Goal: Information Seeking & Learning: Compare options

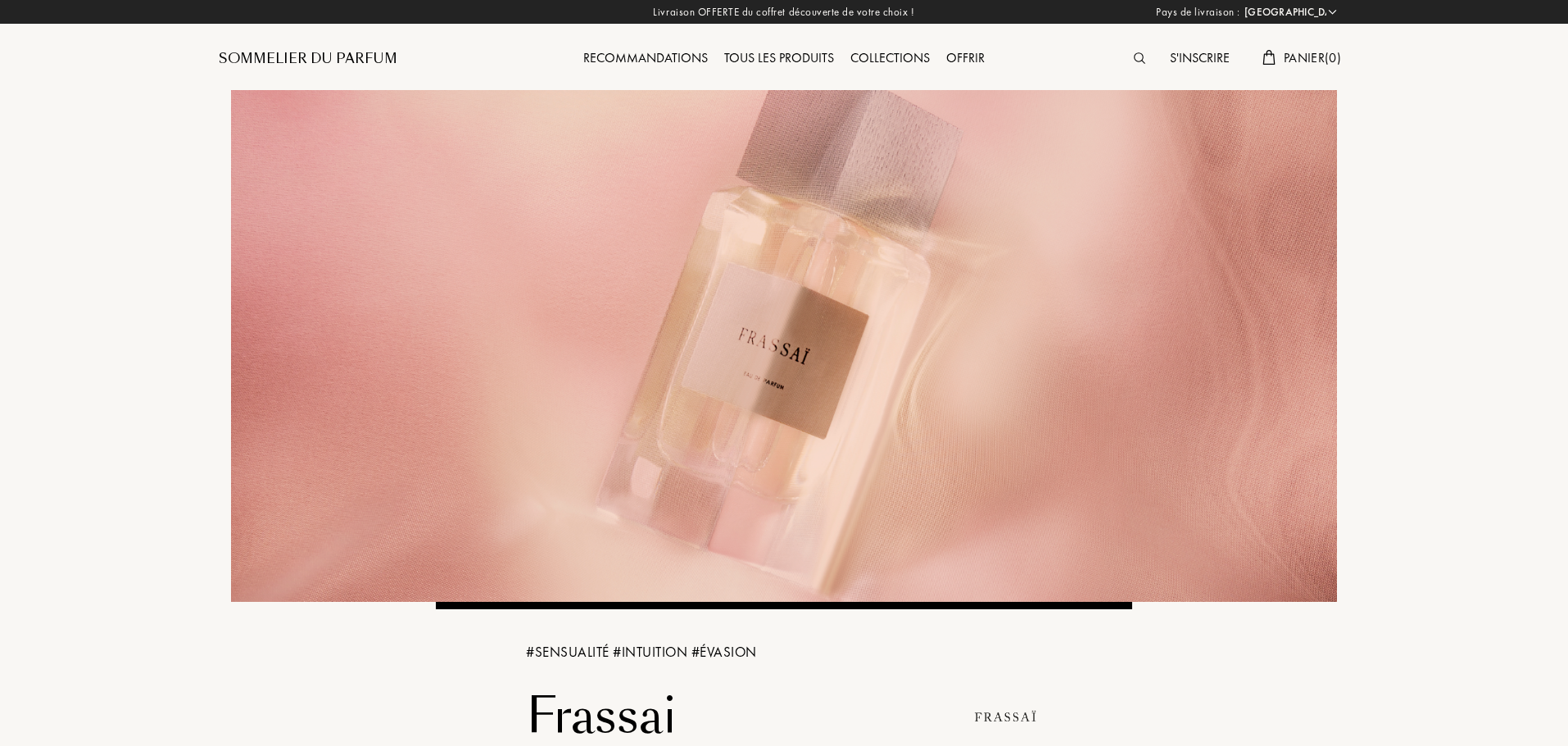
select select "FR"
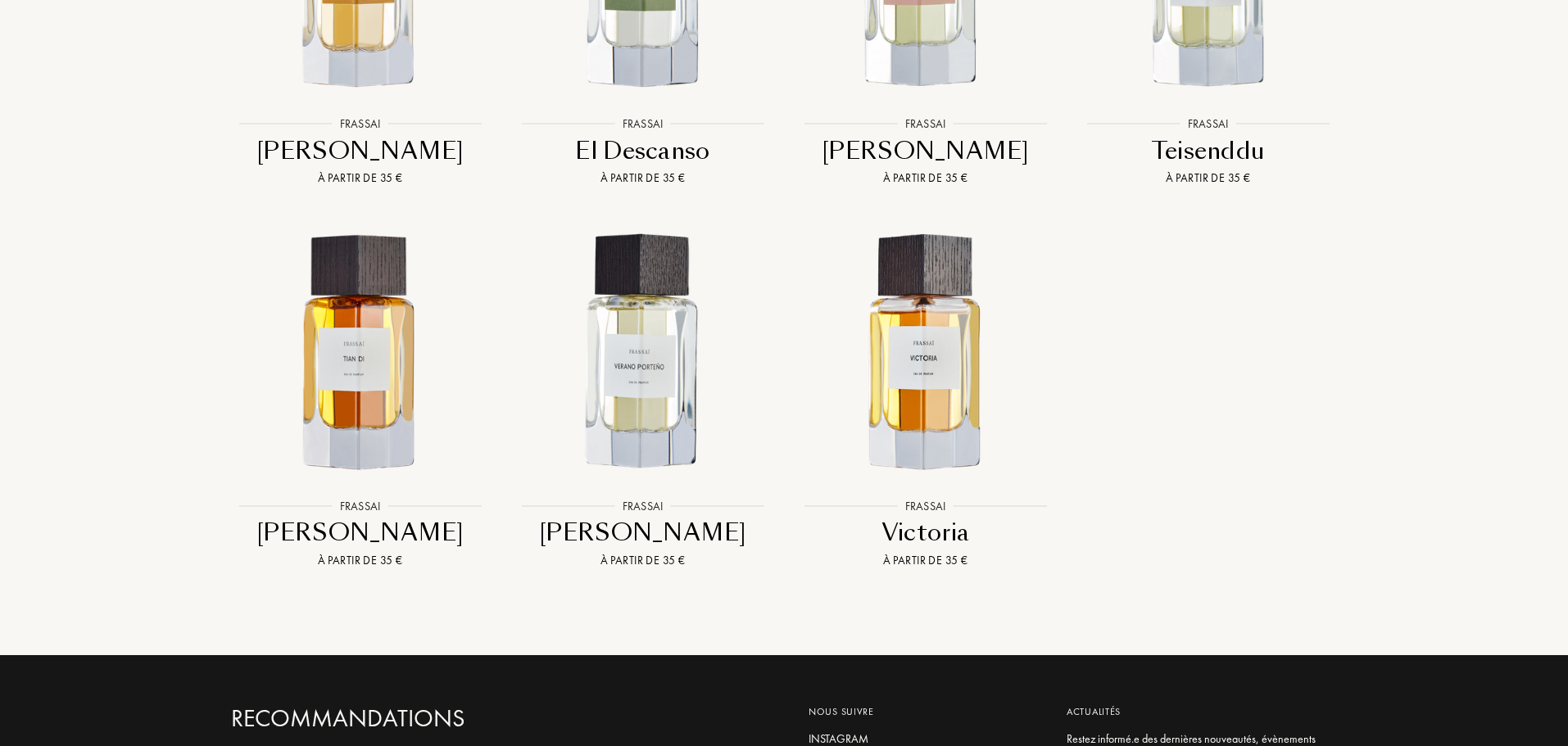
scroll to position [2129, 0]
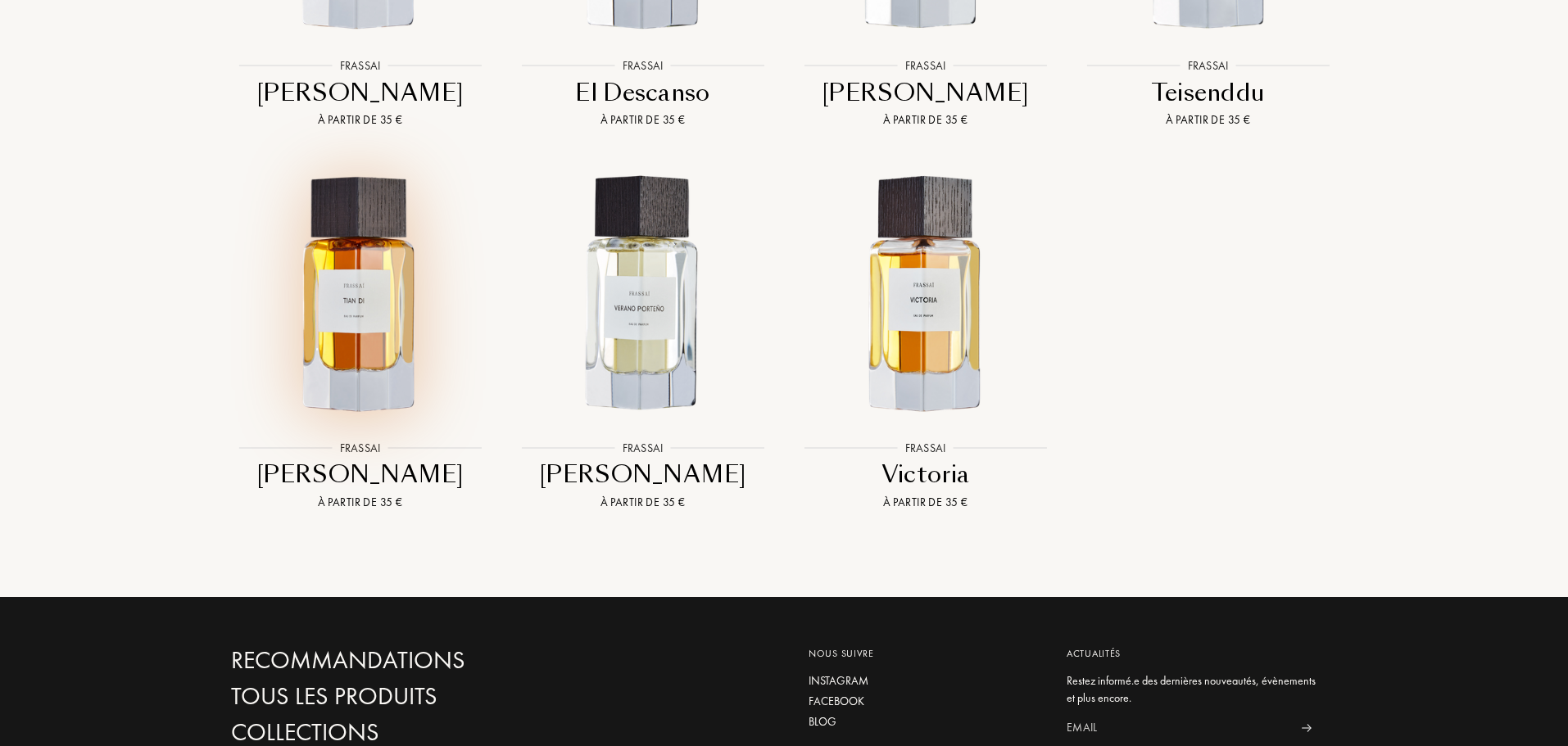
drag, startPoint x: 339, startPoint y: 262, endPoint x: 328, endPoint y: 271, distance: 14.2
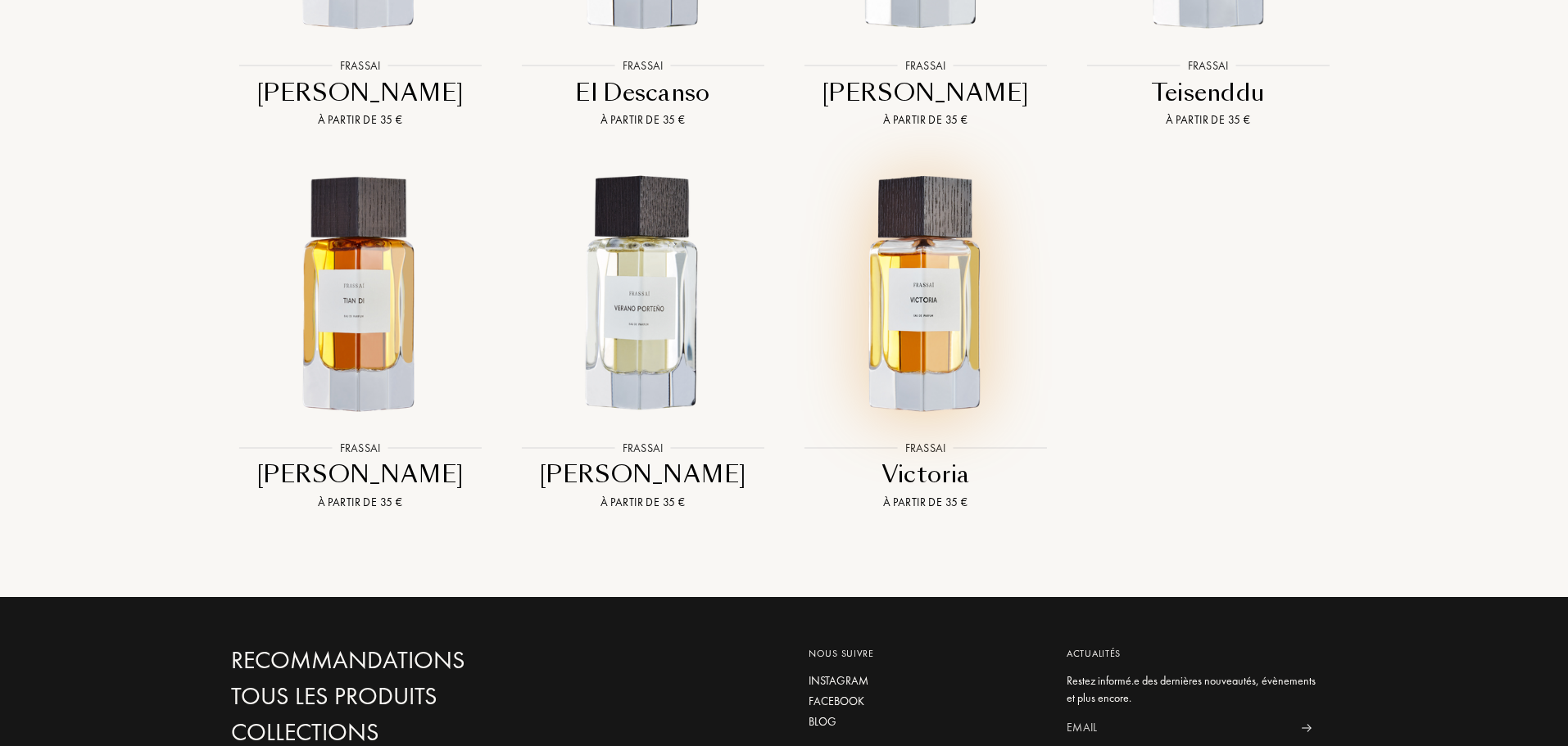
click at [924, 300] on img at bounding box center [925, 295] width 255 height 255
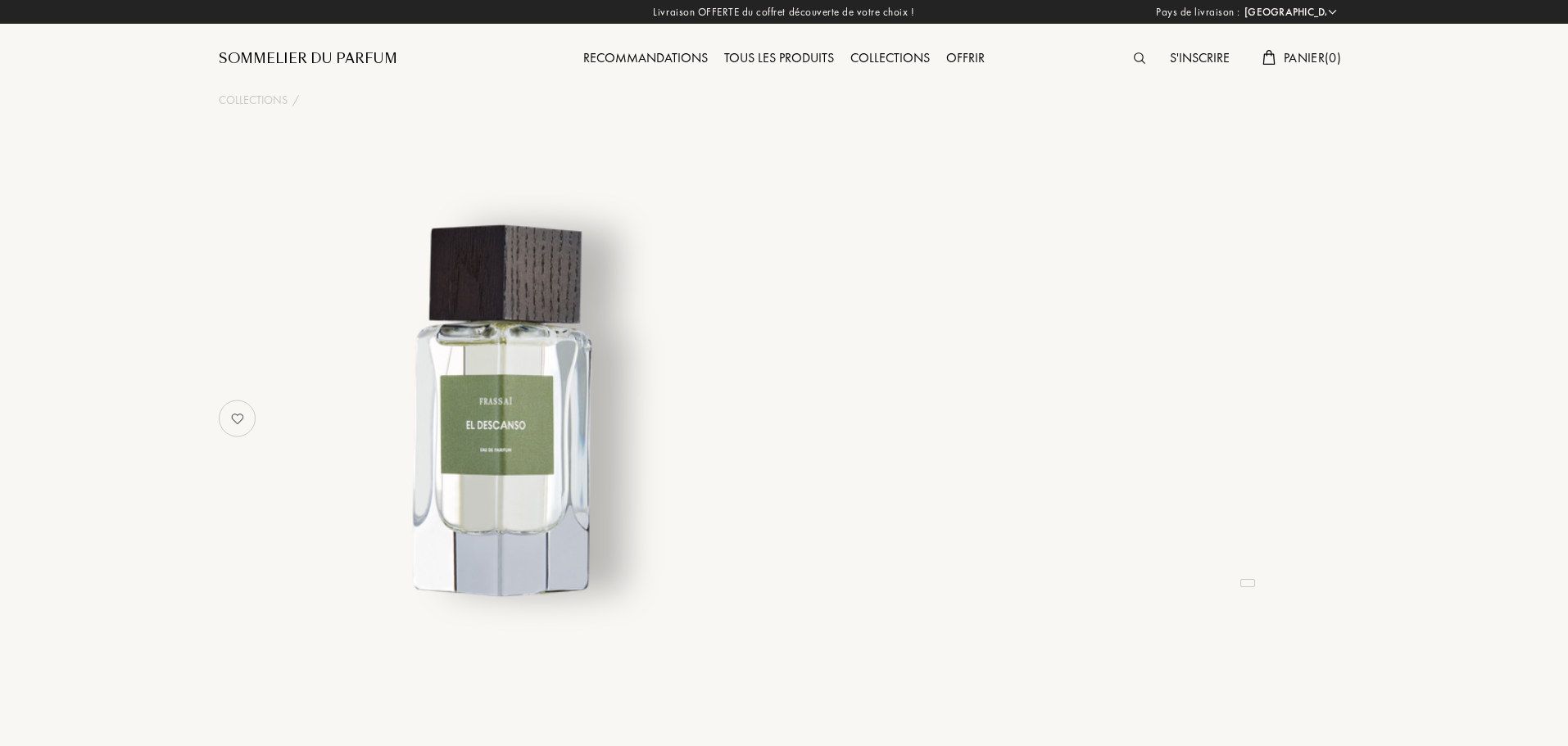
select select "FR"
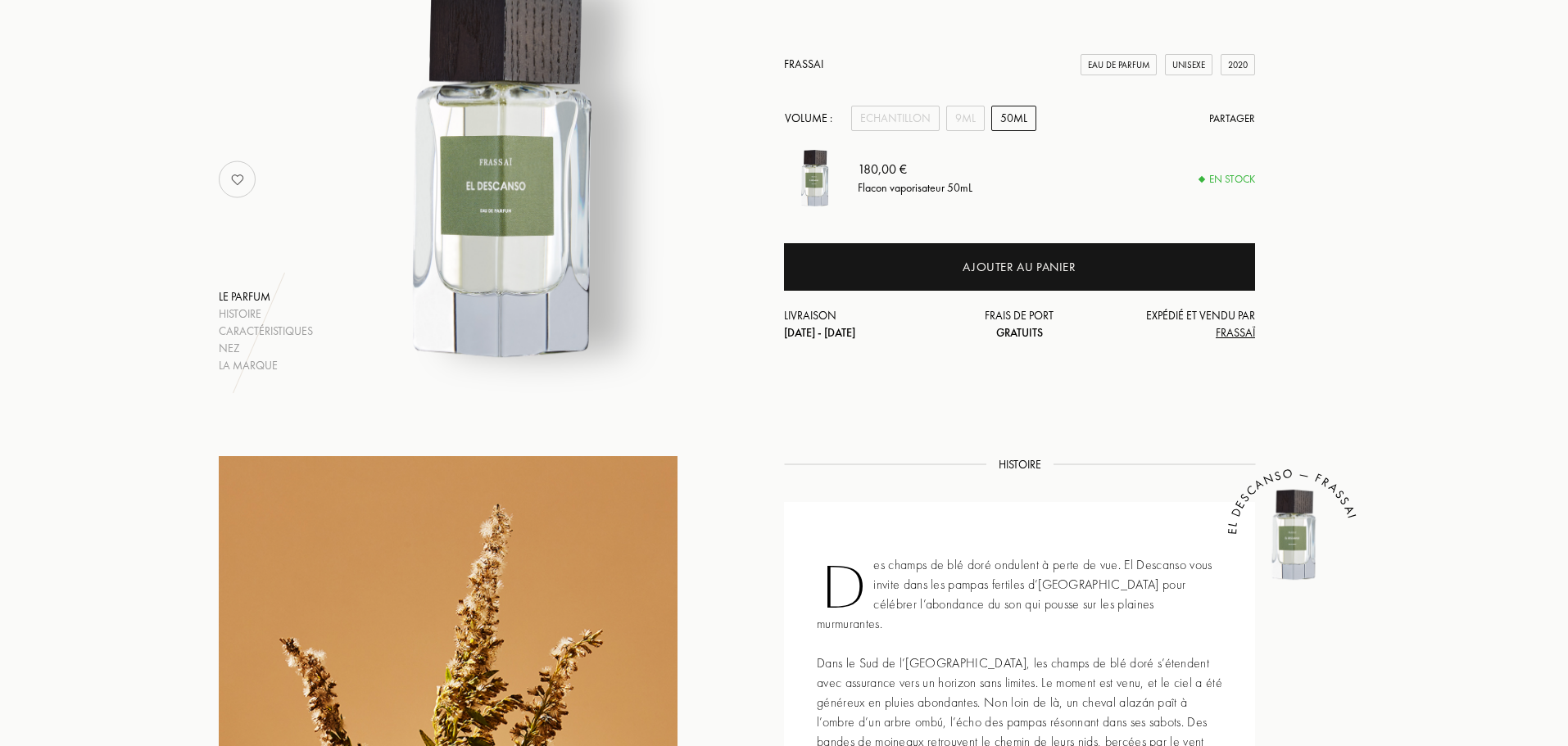
scroll to position [82, 0]
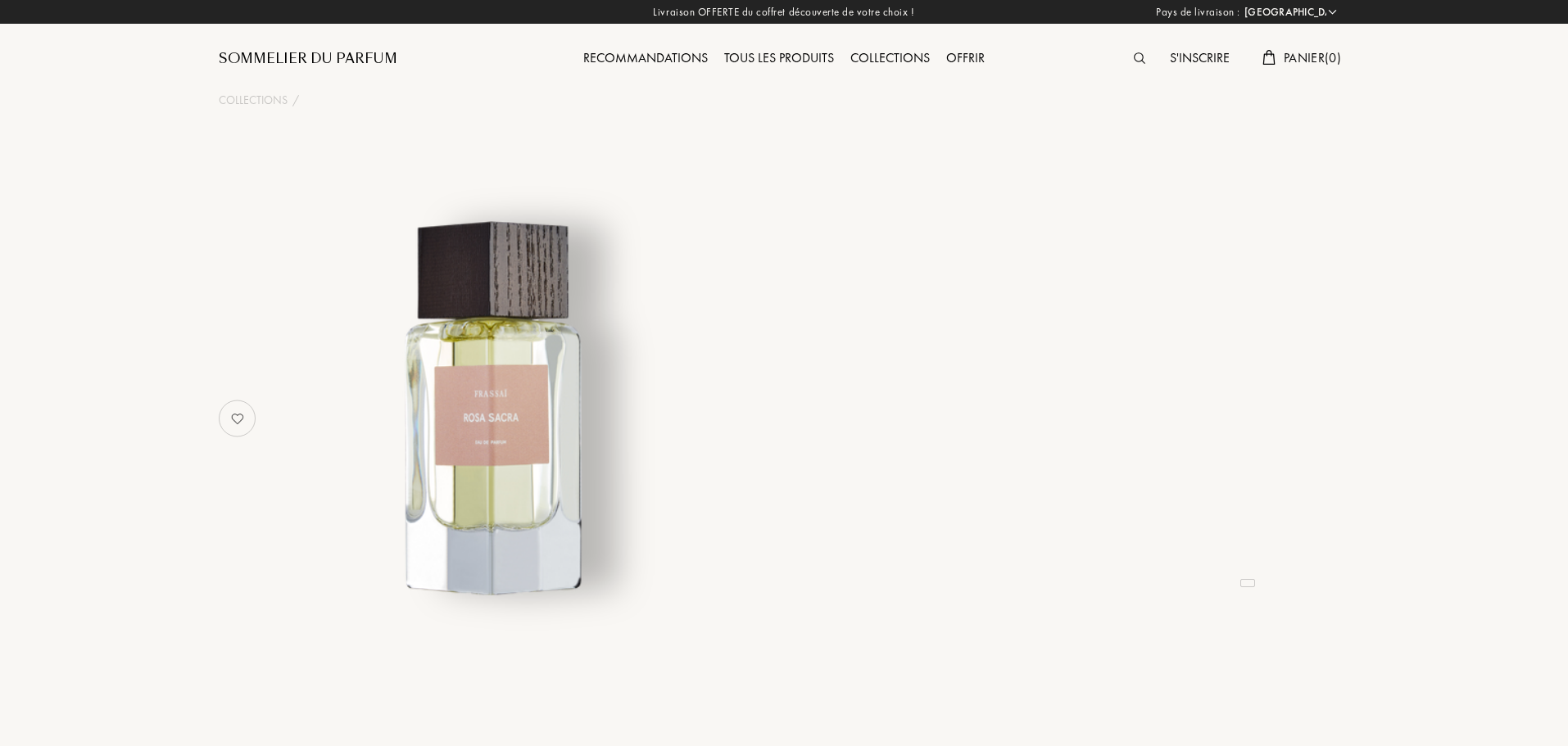
select select "FR"
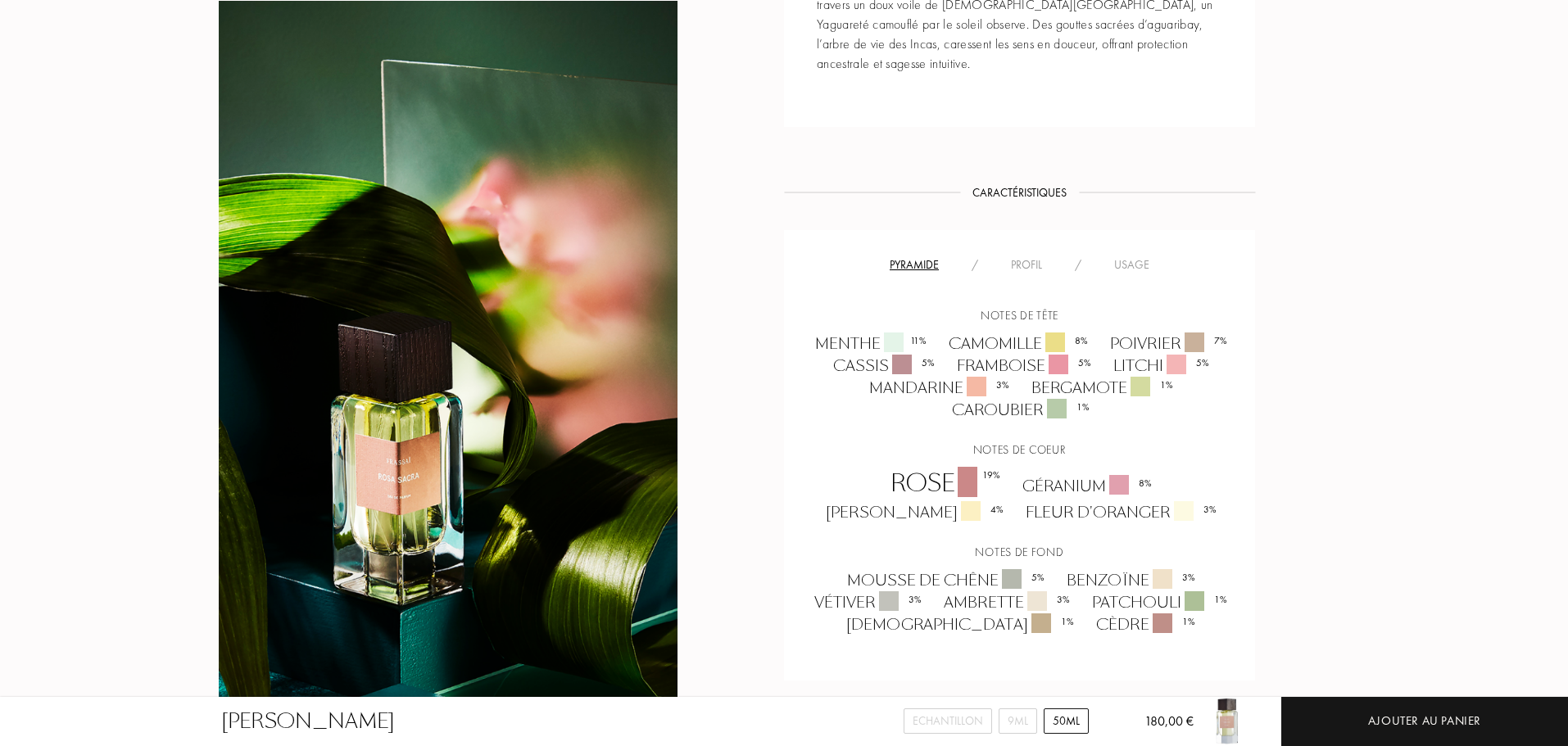
scroll to position [982, 0]
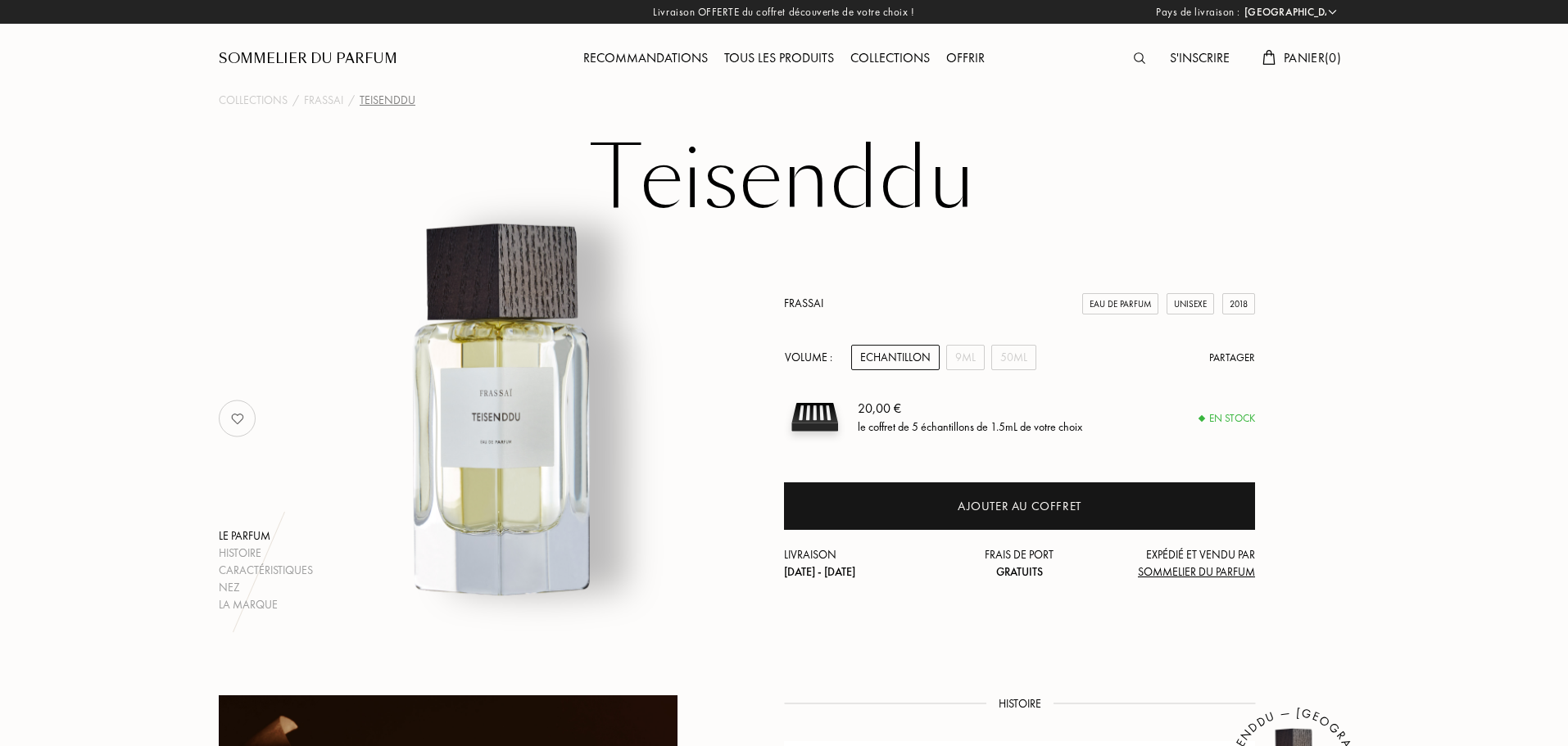
select select "FR"
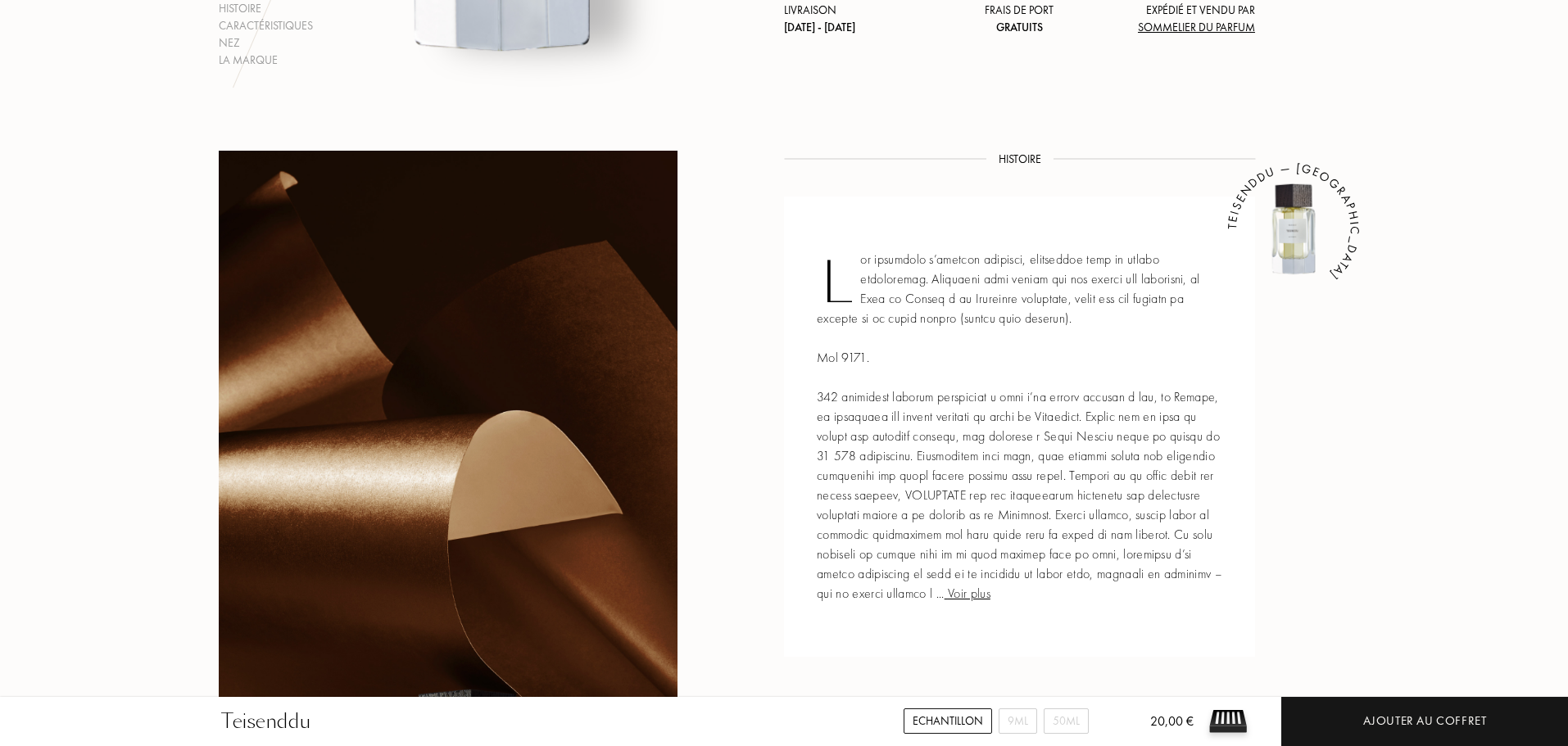
scroll to position [573, 0]
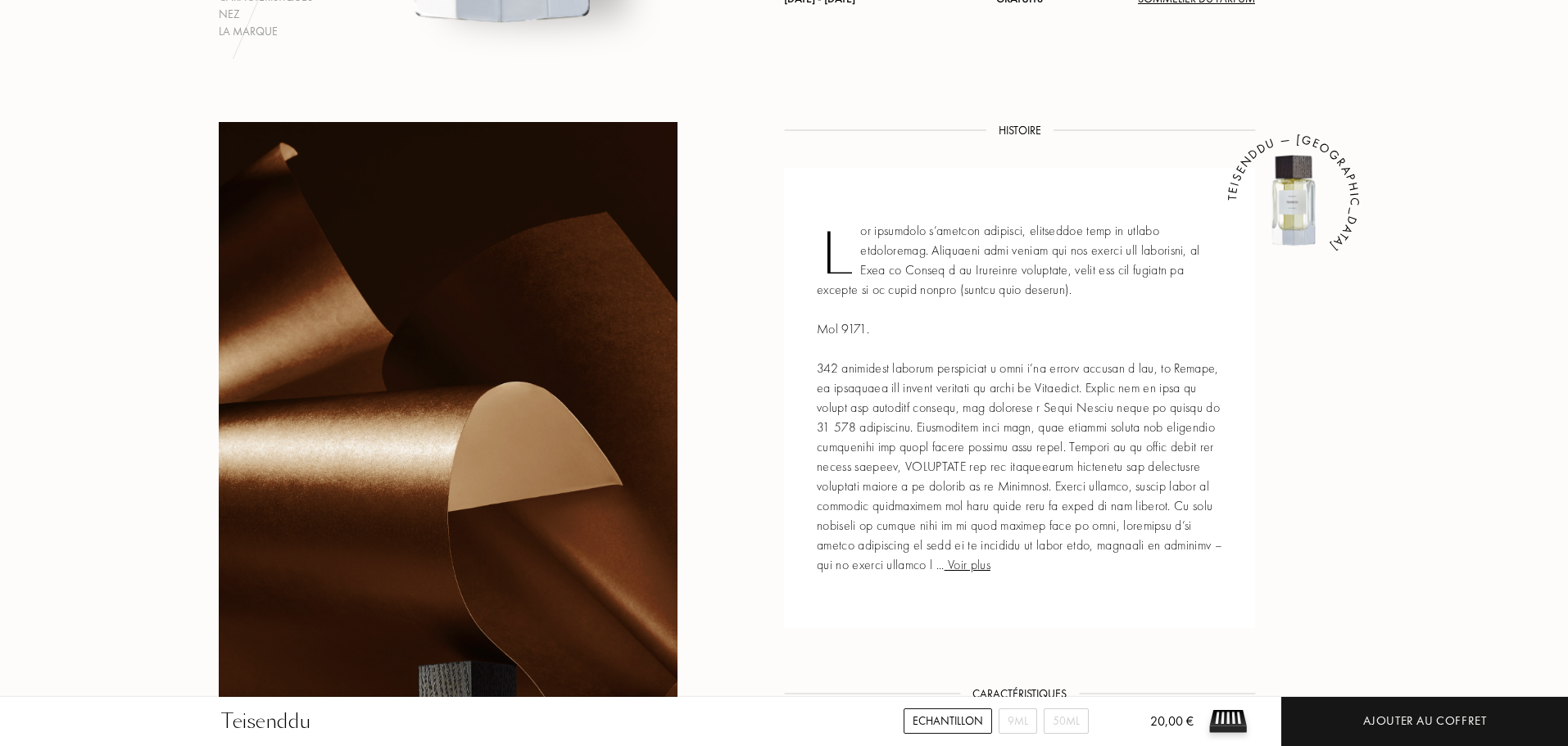
click at [990, 565] on span "Voir plus" at bounding box center [967, 565] width 46 height 17
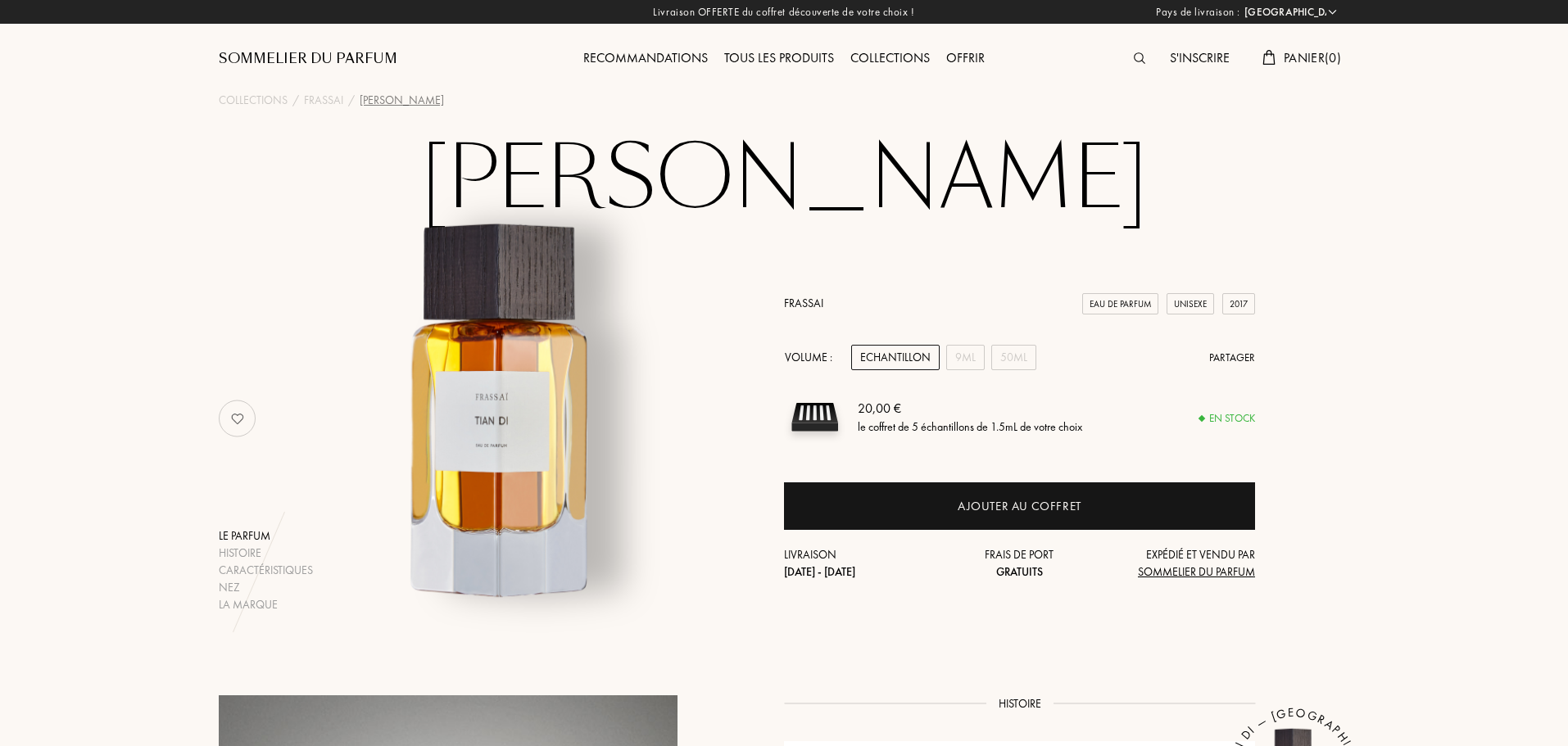
select select "FR"
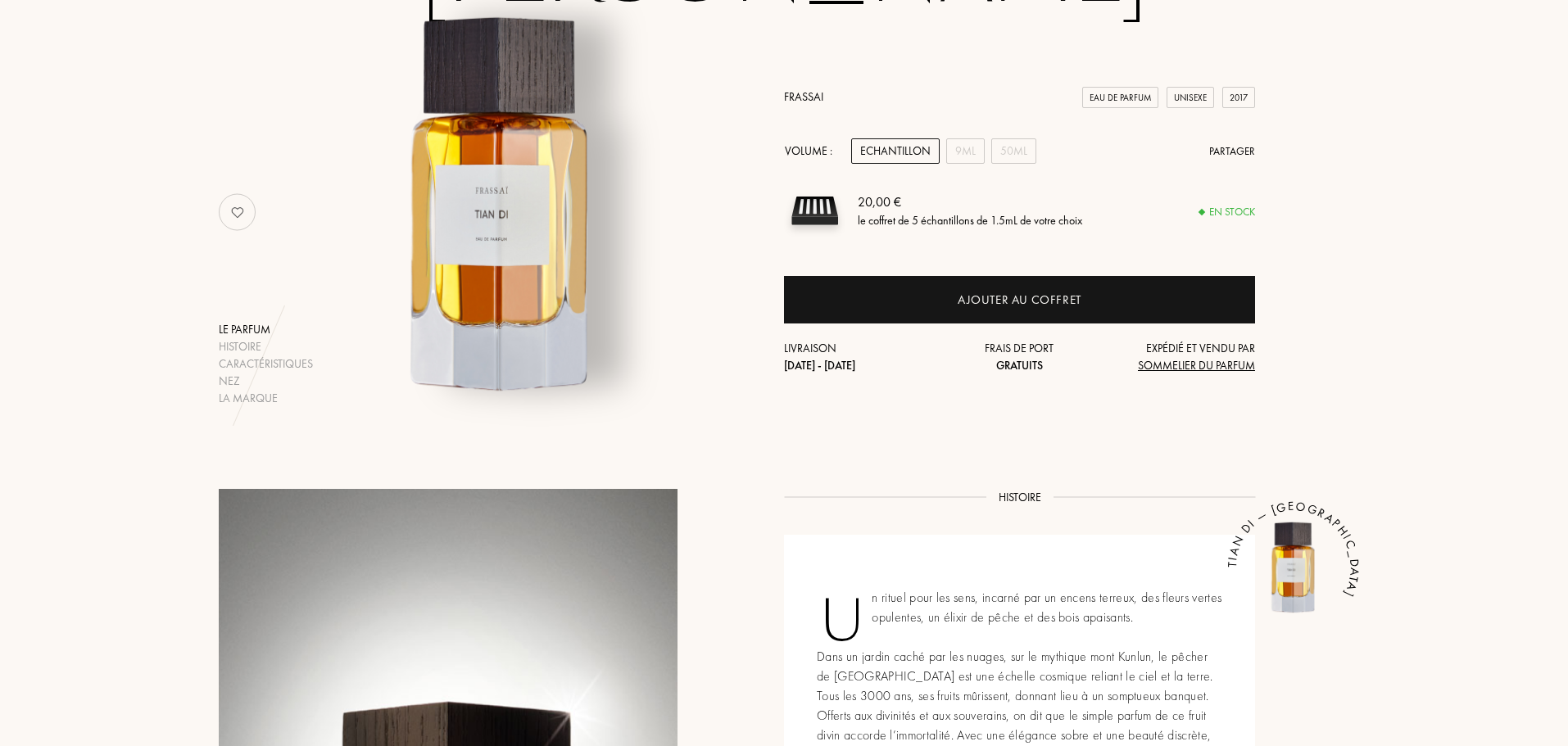
scroll to position [409, 0]
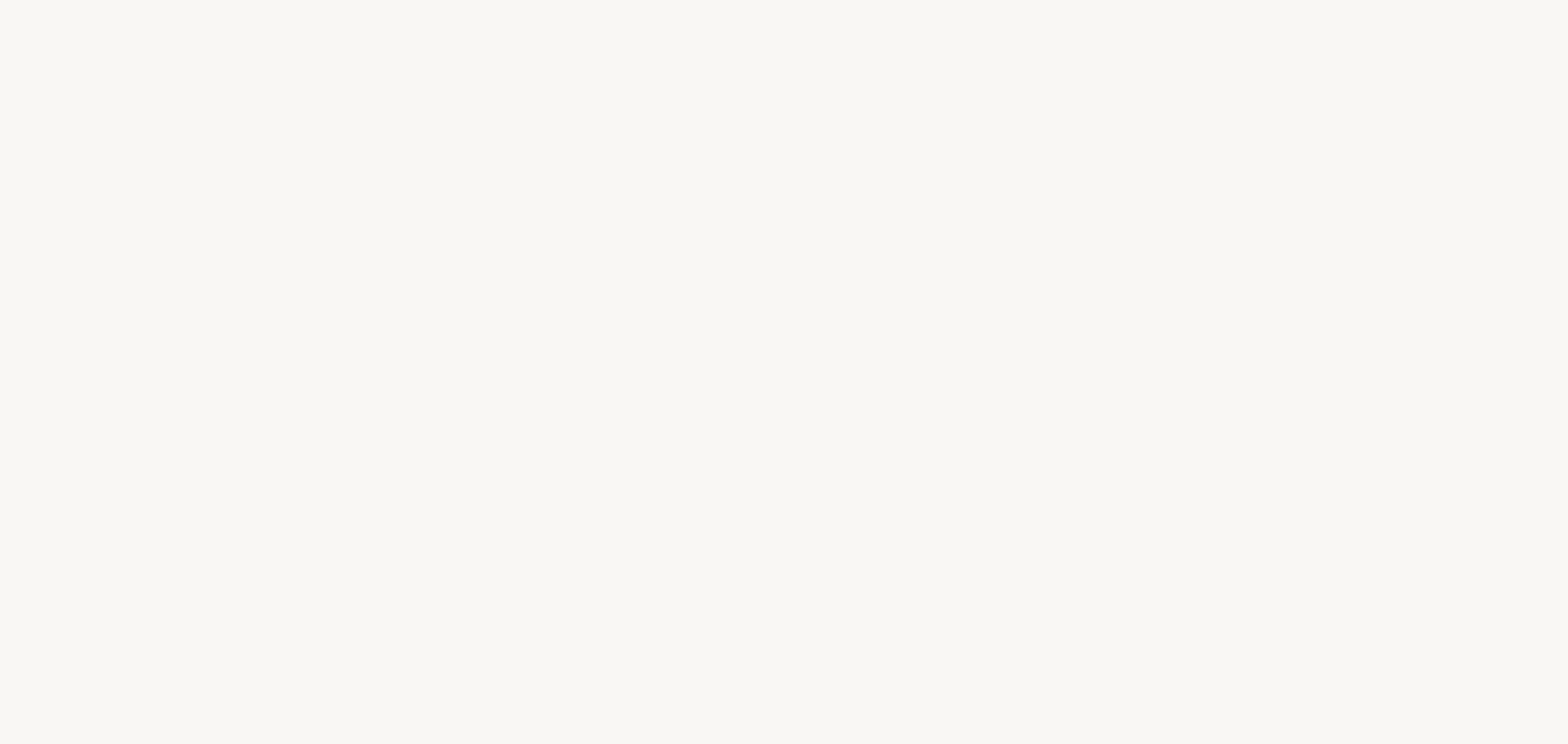
select select "FR"
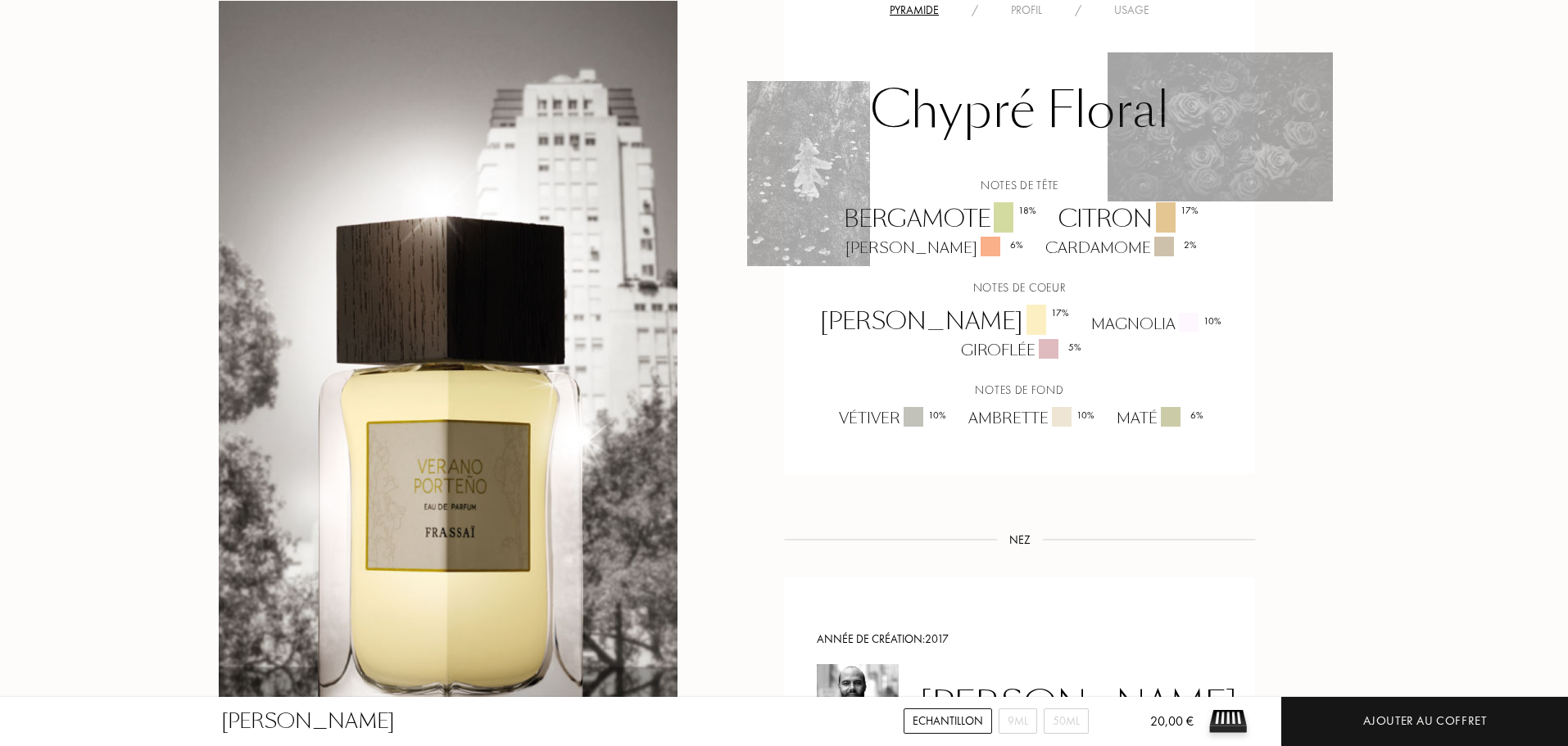
scroll to position [1228, 0]
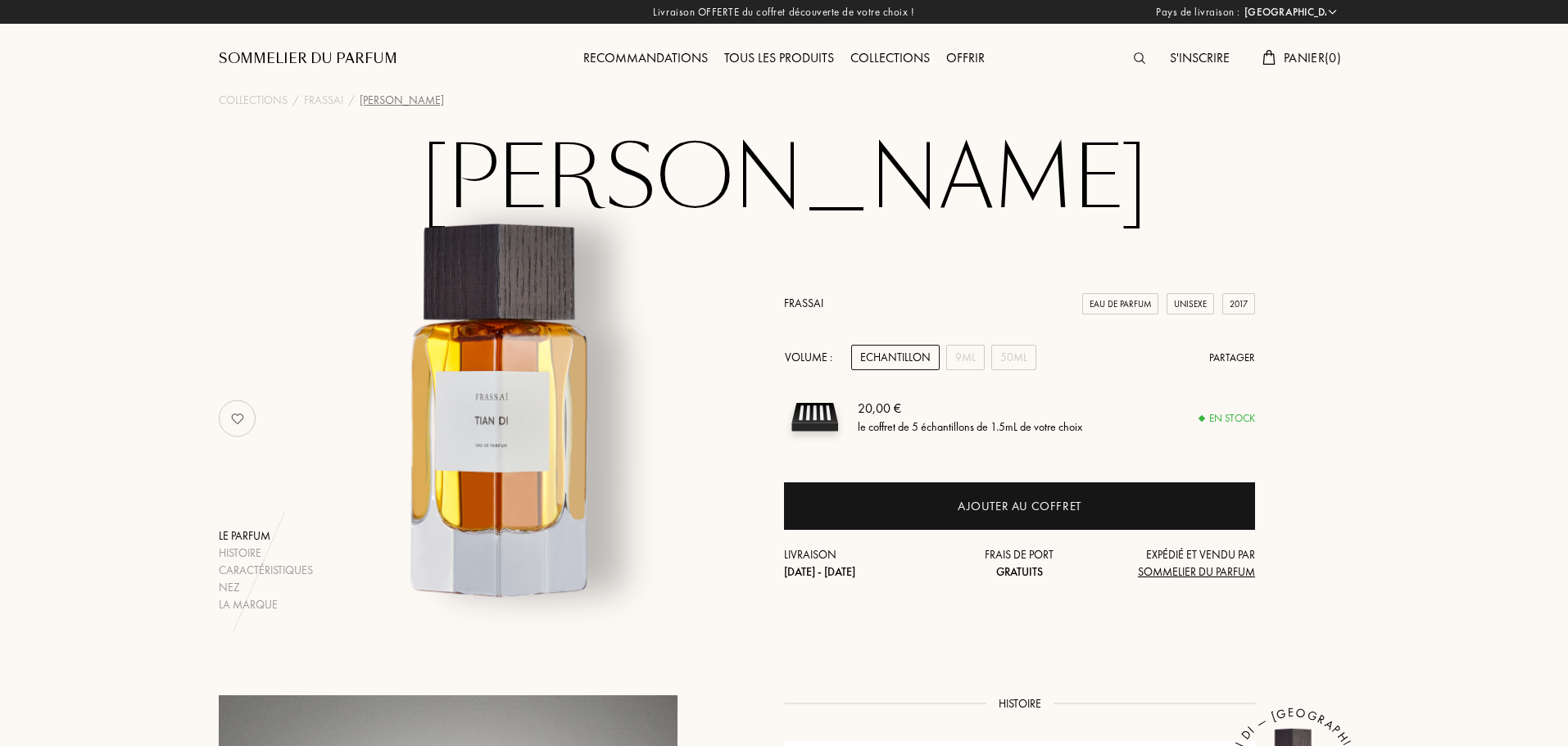
select select "FR"
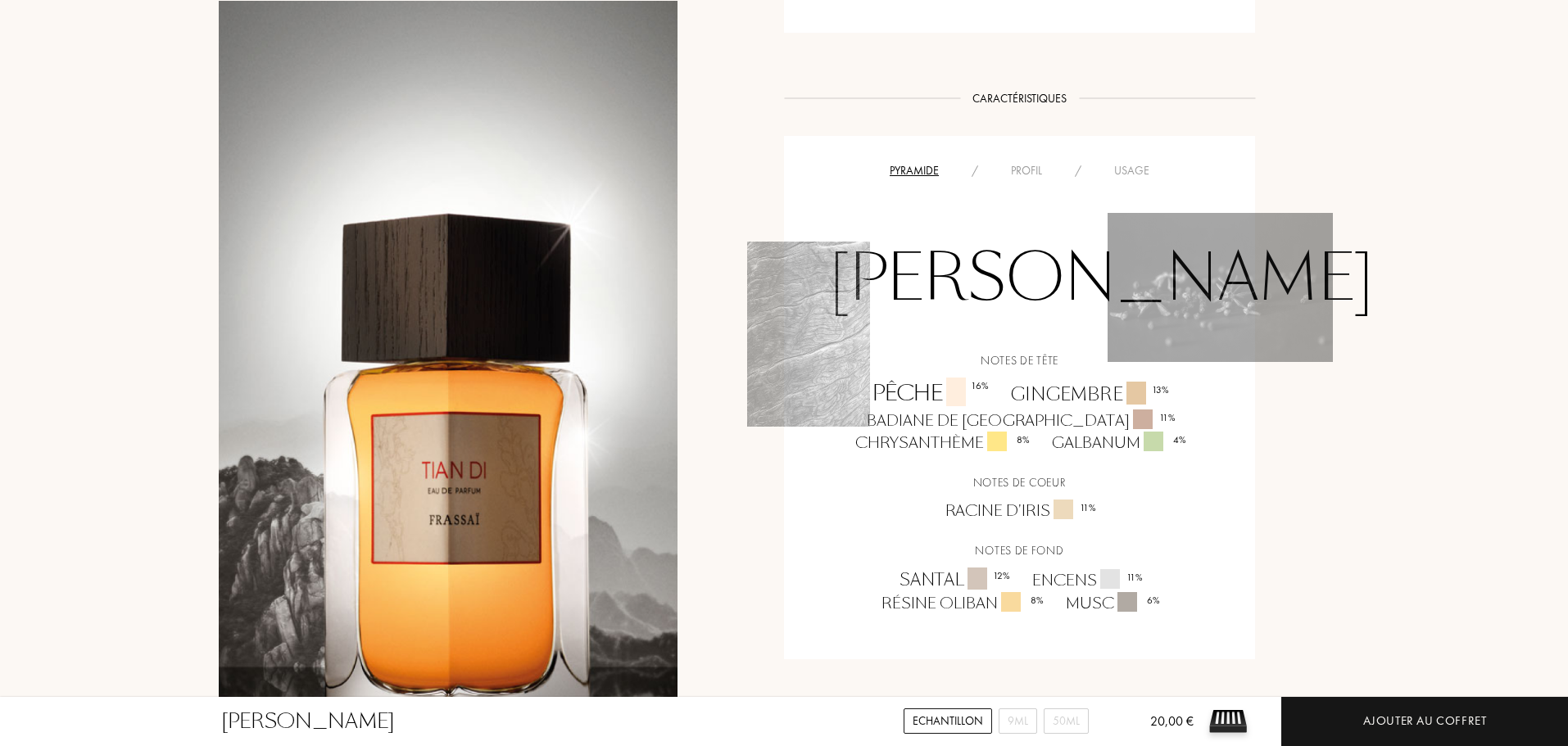
scroll to position [1146, 0]
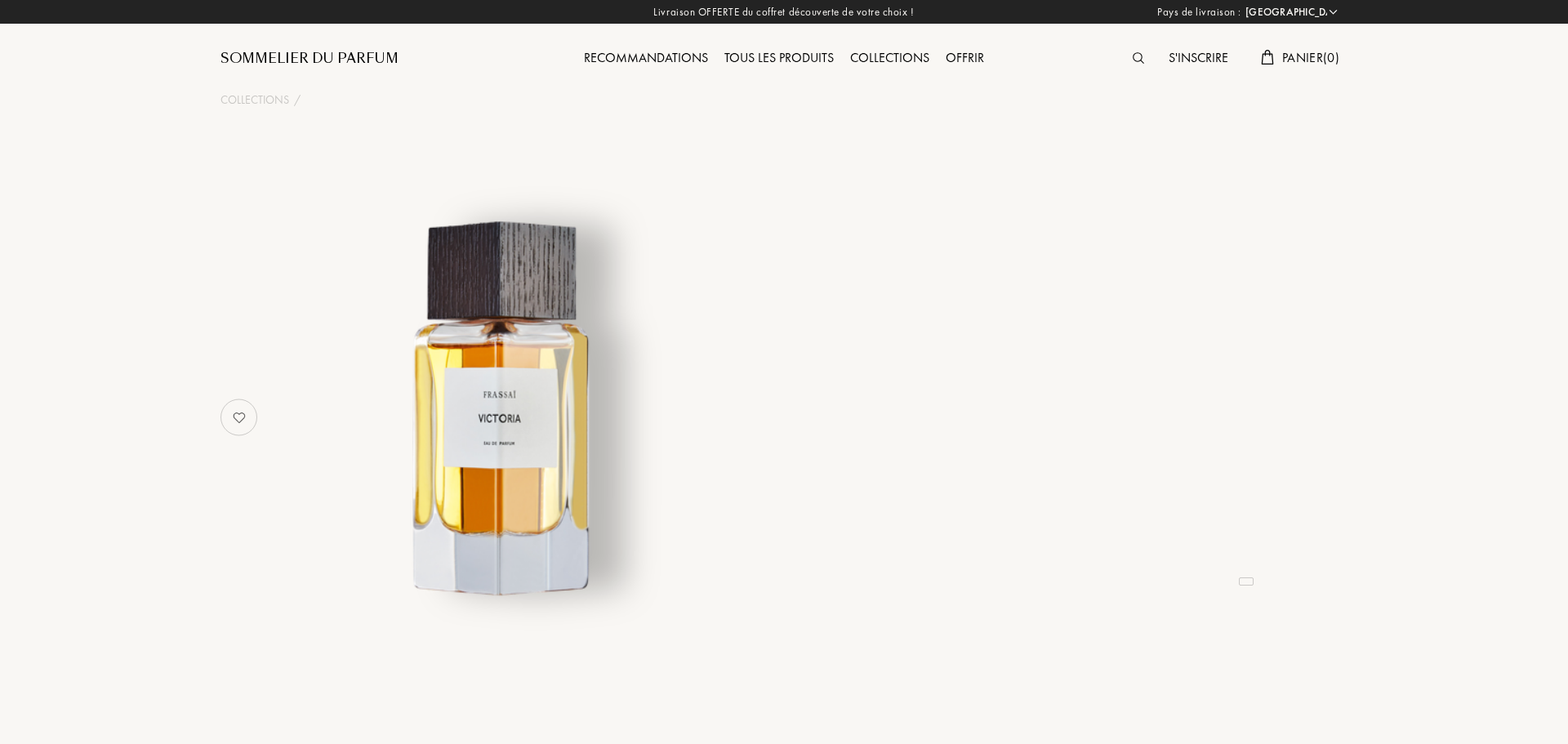
select select "FR"
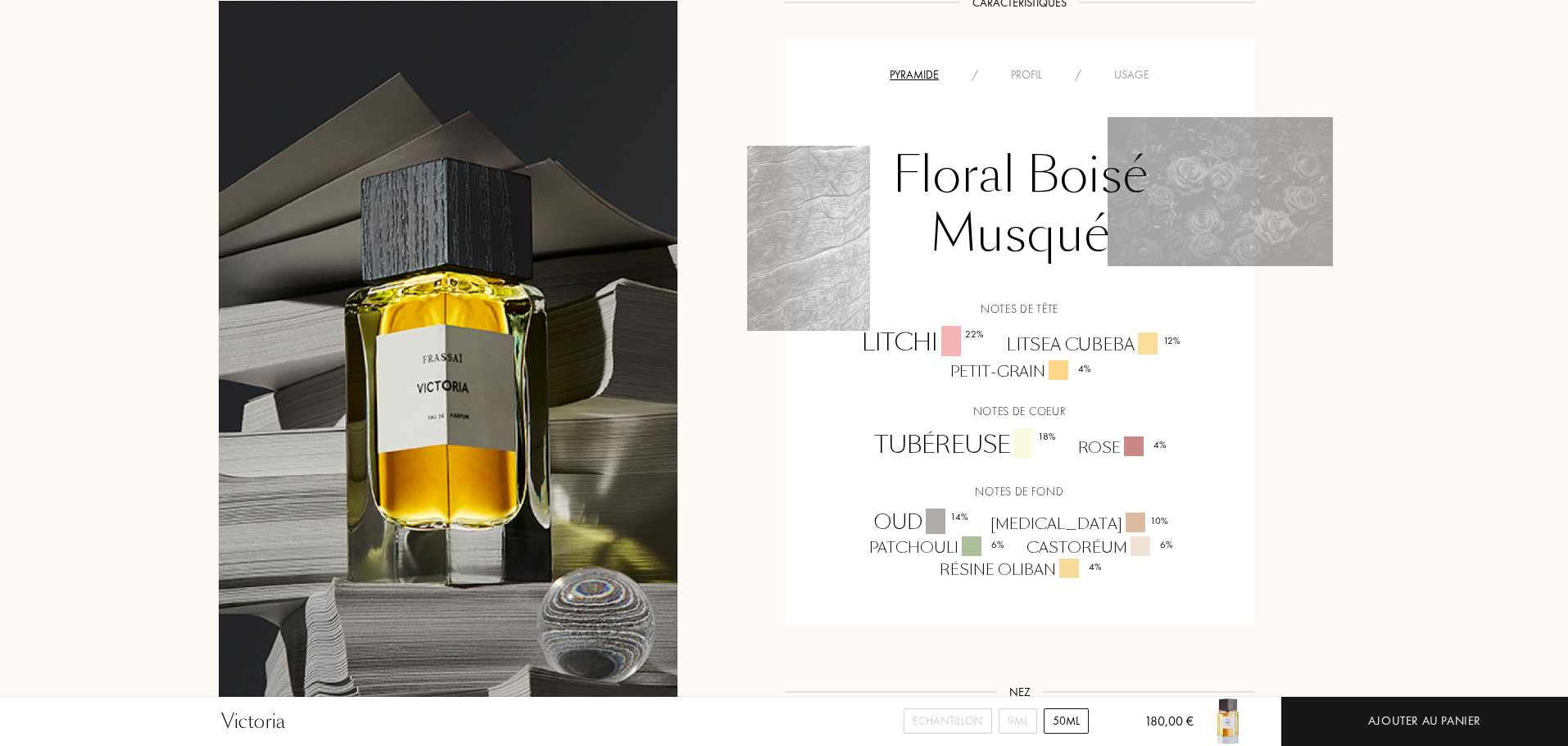
scroll to position [1474, 0]
